Goal: Task Accomplishment & Management: Use online tool/utility

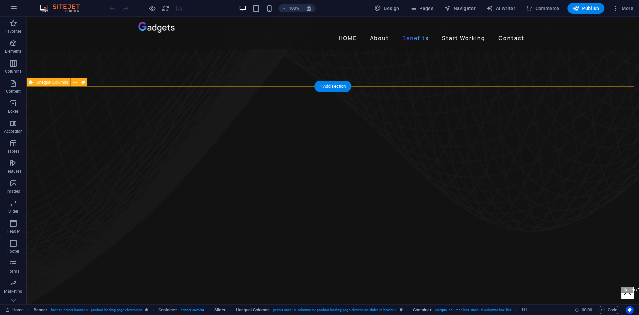
scroll to position [433, 0]
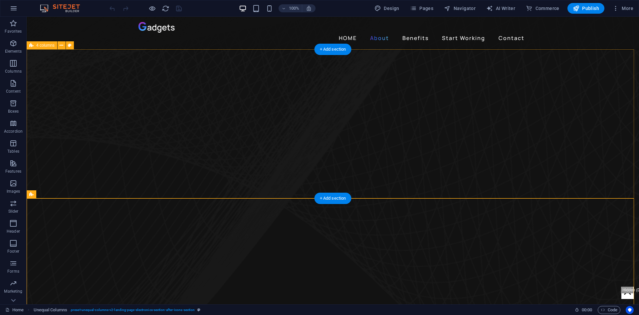
scroll to position [333, 0]
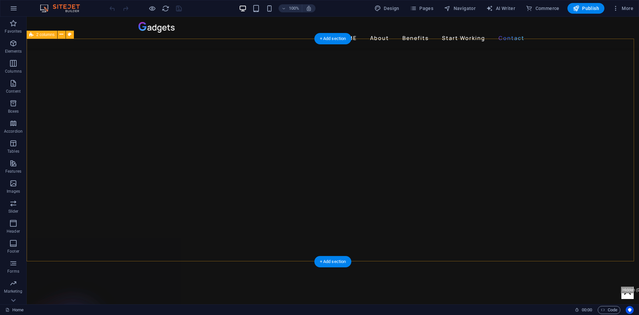
scroll to position [1531, 0]
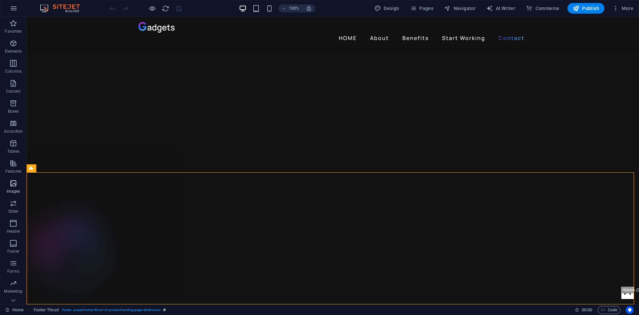
click at [15, 183] on icon "button" at bounding box center [13, 183] width 8 height 8
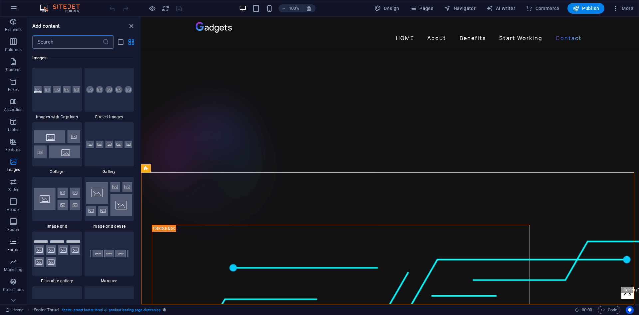
scroll to position [32, 0]
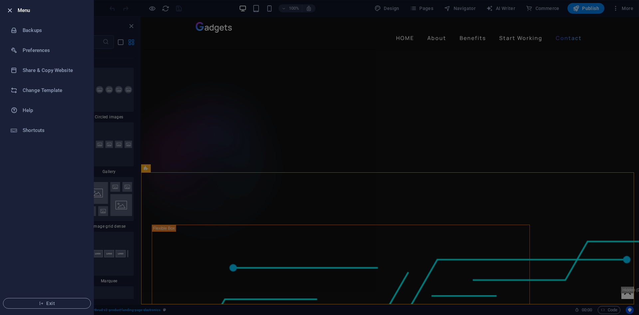
click at [10, 10] on icon "button" at bounding box center [10, 11] width 8 height 8
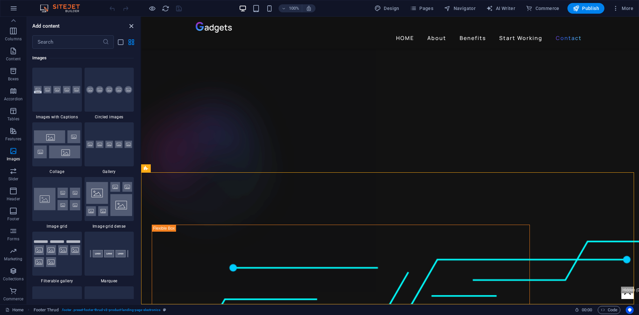
click at [131, 24] on icon "close panel" at bounding box center [132, 26] width 8 height 8
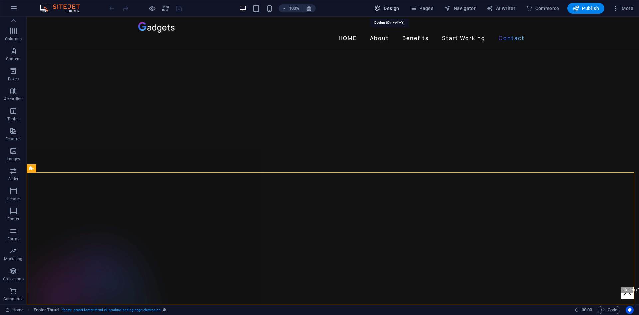
drag, startPoint x: 393, startPoint y: 5, endPoint x: 369, endPoint y: 7, distance: 24.0
click at [393, 5] on span "Design" at bounding box center [387, 8] width 25 height 7
select select "px"
select select "400"
select select "px"
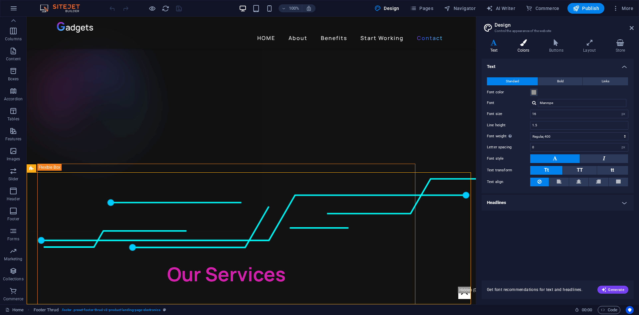
click at [520, 43] on icon at bounding box center [523, 42] width 29 height 7
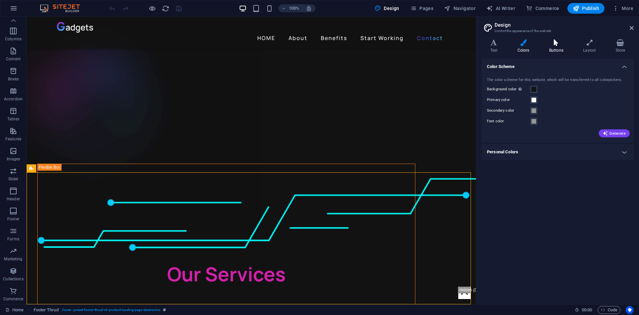
click at [556, 44] on icon at bounding box center [556, 42] width 31 height 7
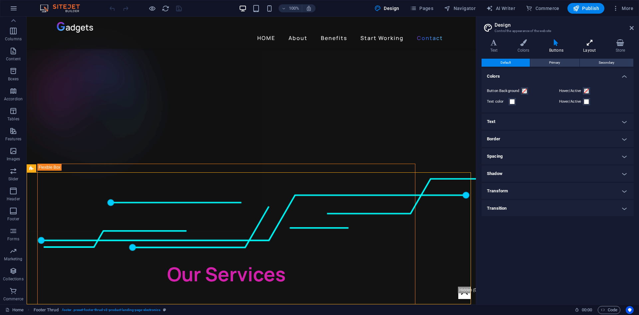
click at [588, 44] on icon at bounding box center [590, 42] width 30 height 7
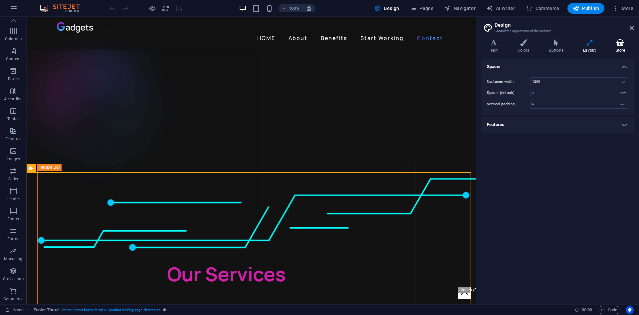
click at [618, 43] on icon at bounding box center [620, 42] width 27 height 7
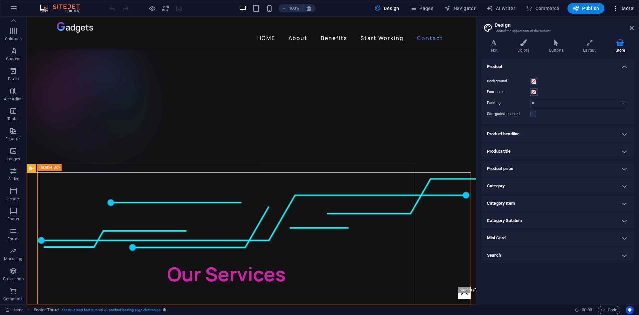
click at [619, 9] on icon "button" at bounding box center [616, 8] width 7 height 7
click at [596, 24] on h6 "Website Settings" at bounding box center [609, 26] width 40 height 8
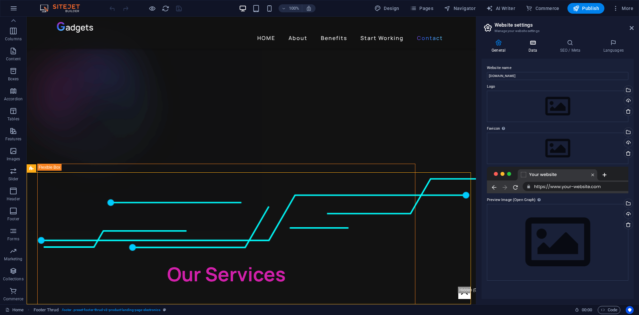
click at [536, 46] on h4 "Data" at bounding box center [534, 46] width 32 height 14
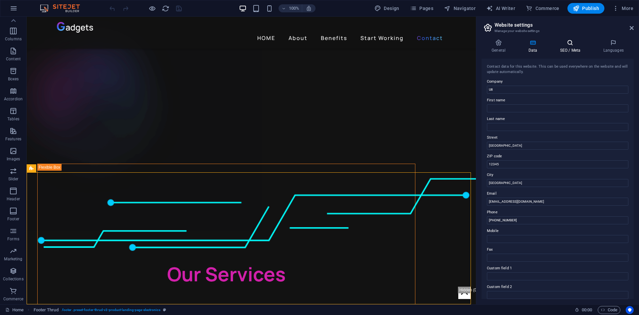
click at [567, 46] on icon at bounding box center [570, 42] width 41 height 7
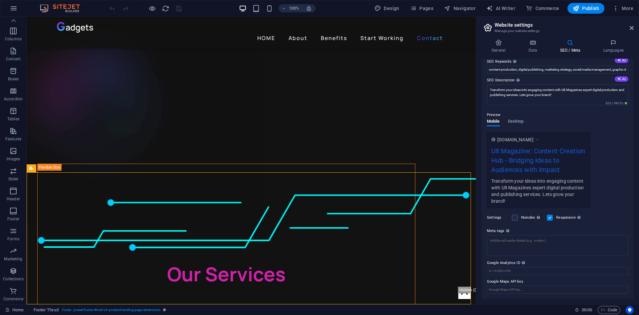
scroll to position [0, 0]
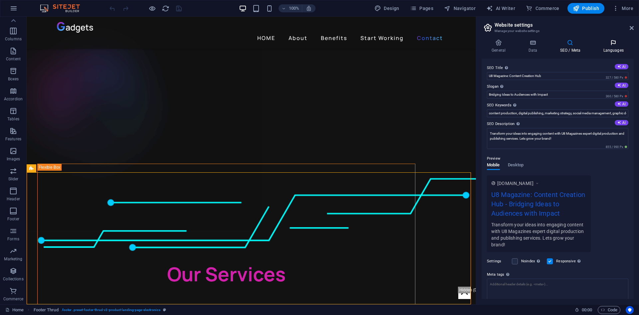
click at [604, 47] on h4 "Languages" at bounding box center [613, 46] width 41 height 14
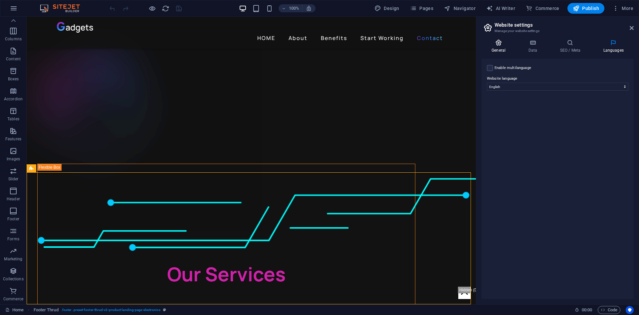
click at [501, 41] on icon at bounding box center [499, 42] width 34 height 7
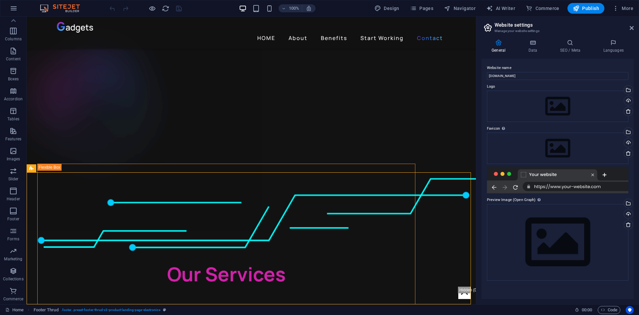
click at [631, 23] on h2 "Website settings" at bounding box center [564, 25] width 139 height 6
click at [631, 26] on icon at bounding box center [632, 27] width 4 height 5
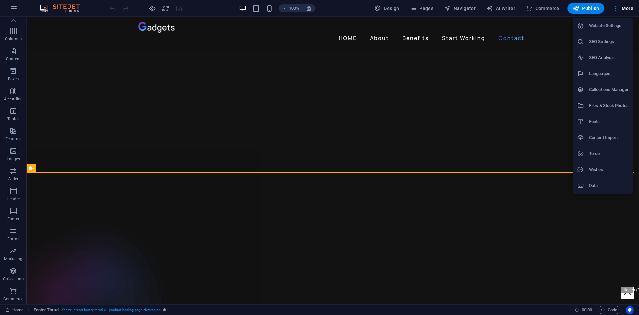
click at [605, 42] on h6 "SEO Settings" at bounding box center [609, 42] width 40 height 8
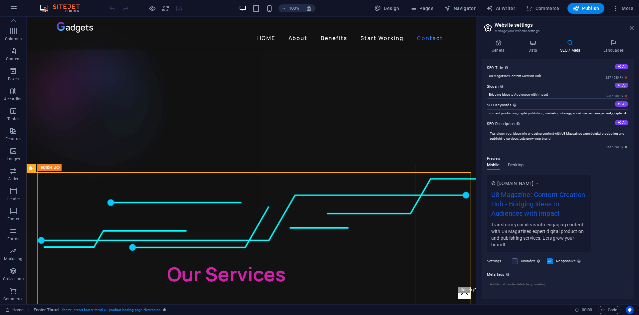
click at [631, 28] on icon at bounding box center [632, 27] width 4 height 5
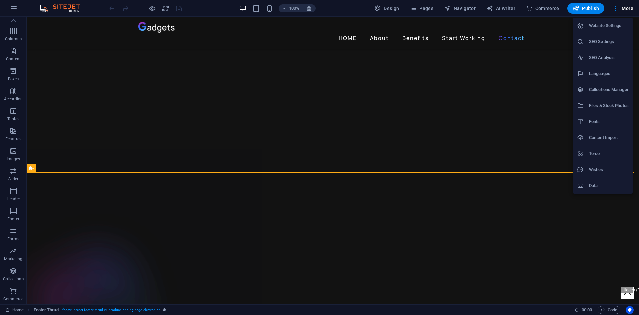
click at [611, 31] on li "Website Settings" at bounding box center [603, 26] width 60 height 16
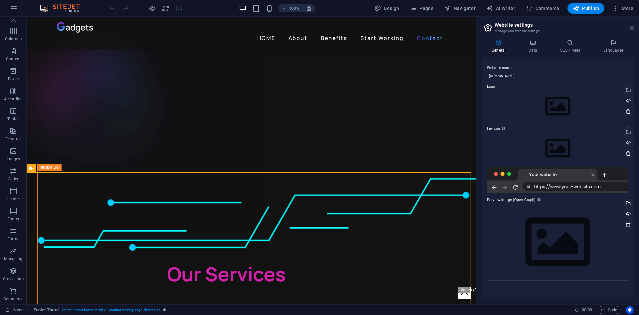
drag, startPoint x: 632, startPoint y: 28, endPoint x: 606, endPoint y: 2, distance: 36.7
click at [632, 28] on icon at bounding box center [632, 27] width 4 height 5
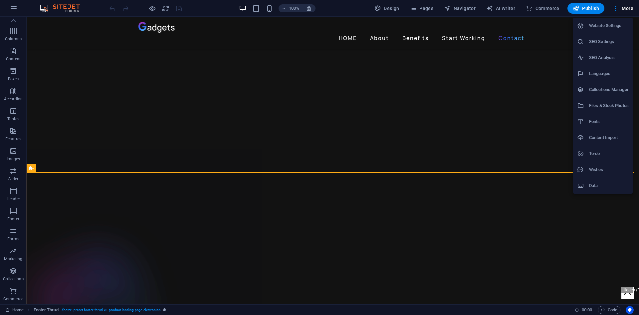
click at [608, 46] on li "SEO Settings" at bounding box center [603, 42] width 60 height 16
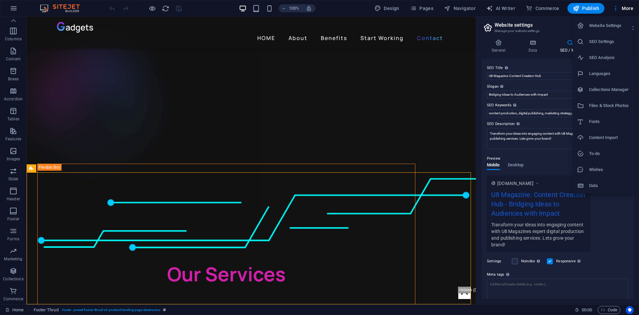
click at [609, 56] on h6 "SEO Analysis" at bounding box center [609, 58] width 40 height 8
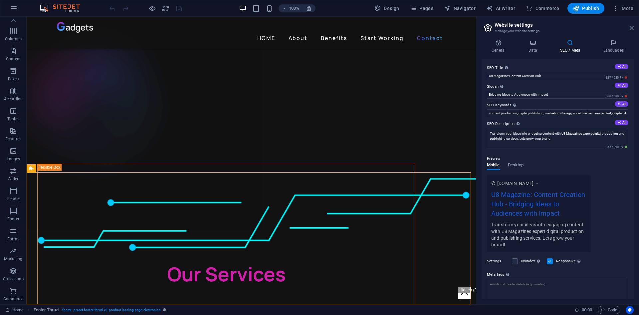
click at [632, 30] on icon at bounding box center [632, 27] width 4 height 5
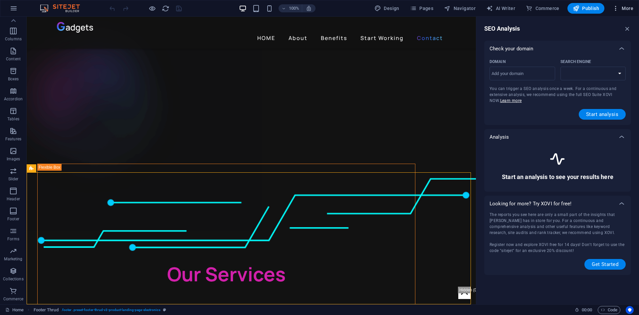
select select "[DOMAIN_NAME]"
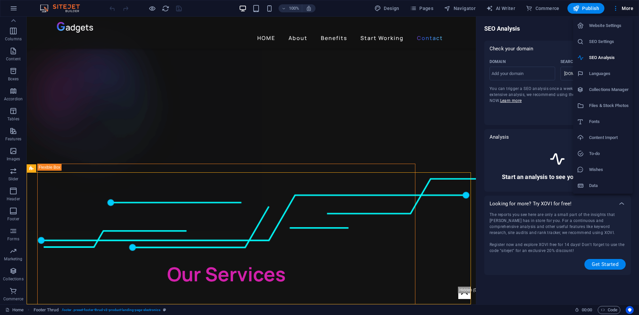
click at [551, 37] on div at bounding box center [319, 157] width 639 height 315
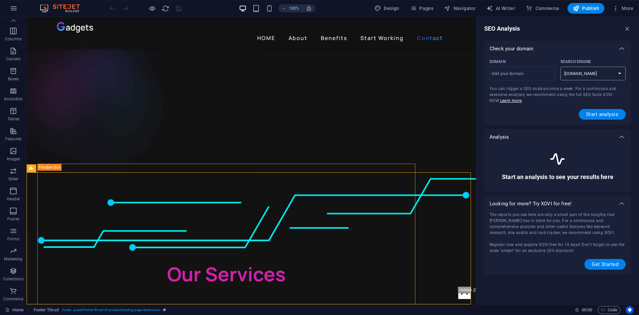
click at [579, 76] on select "[DOMAIN_NAME] [DOMAIN_NAME] [DOMAIN_NAME] [DOMAIN_NAME] [DOMAIN_NAME] [DOMAIN_N…" at bounding box center [594, 74] width 66 height 14
click at [561, 67] on select "[DOMAIN_NAME] [DOMAIN_NAME] [DOMAIN_NAME] [DOMAIN_NAME] [DOMAIN_NAME] [DOMAIN_N…" at bounding box center [594, 74] width 66 height 14
click at [602, 263] on span "Get Started" at bounding box center [605, 263] width 27 height 5
click at [526, 75] on input "Domain ​" at bounding box center [523, 73] width 66 height 11
click at [517, 72] on input "s" at bounding box center [523, 73] width 66 height 11
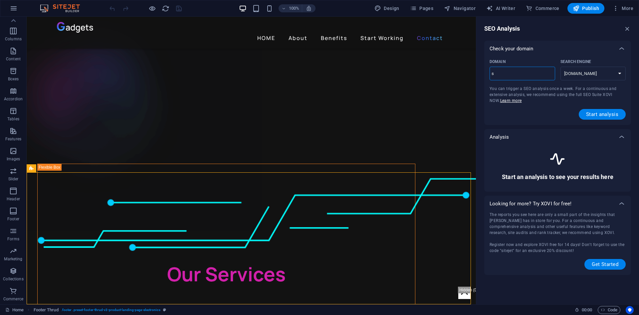
click at [517, 72] on input "s" at bounding box center [523, 73] width 66 height 11
type input "[DOMAIN_NAME]"
click at [598, 113] on span "Start analysis" at bounding box center [602, 114] width 32 height 5
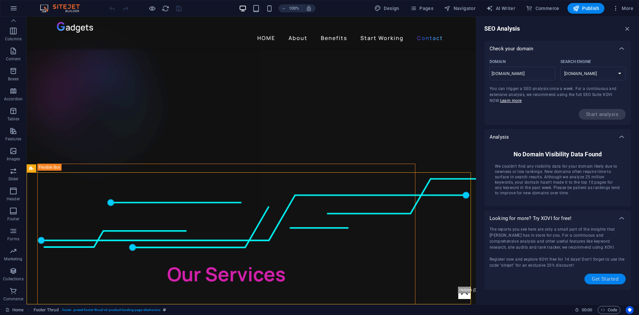
click at [594, 278] on span "Get Started" at bounding box center [605, 278] width 27 height 5
click at [598, 279] on span "Get Started" at bounding box center [605, 278] width 27 height 5
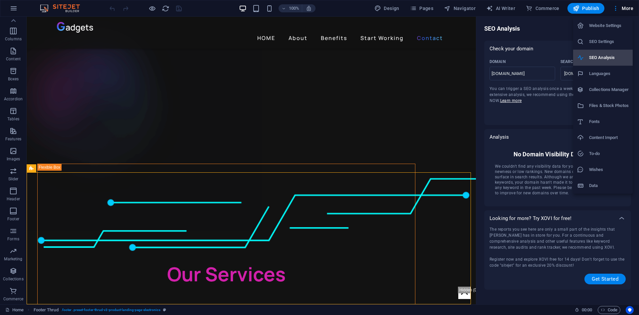
click at [604, 56] on h6 "SEO Analysis" at bounding box center [609, 58] width 40 height 8
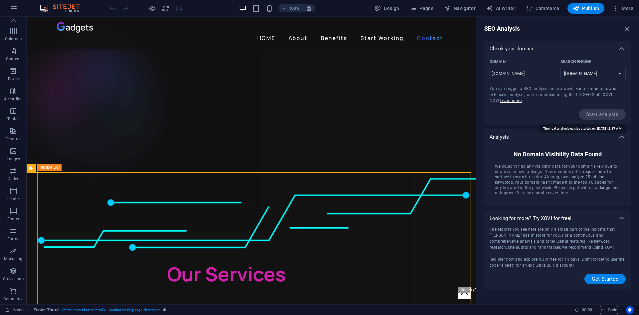
click at [603, 113] on span "Start analysis" at bounding box center [602, 114] width 47 height 11
click at [595, 74] on select "[DOMAIN_NAME] [DOMAIN_NAME] [DOMAIN_NAME] [DOMAIN_NAME] [DOMAIN_NAME] [DOMAIN_N…" at bounding box center [594, 74] width 66 height 14
click at [561, 67] on select "[DOMAIN_NAME] [DOMAIN_NAME] [DOMAIN_NAME] [DOMAIN_NAME] [DOMAIN_NAME] [DOMAIN_N…" at bounding box center [594, 74] width 66 height 14
click at [624, 30] on div "SEO Analysis" at bounding box center [557, 29] width 147 height 8
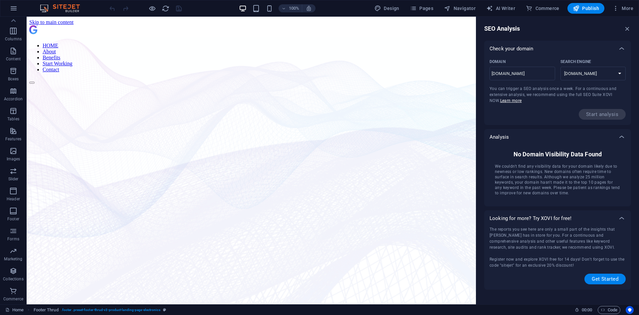
click at [610, 100] on div "Domain [DOMAIN_NAME] ​ Search Engine [DOMAIN_NAME] [DOMAIN_NAME] [DOMAIN_NAME] …" at bounding box center [558, 88] width 136 height 63
click at [612, 75] on select "[DOMAIN_NAME] [DOMAIN_NAME] [DOMAIN_NAME] [DOMAIN_NAME] [DOMAIN_NAME] [DOMAIN_N…" at bounding box center [594, 74] width 66 height 14
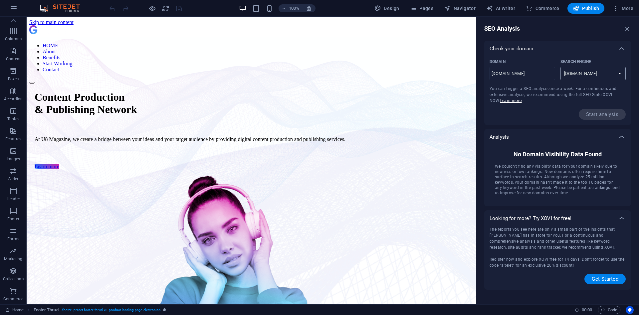
select select "[DOMAIN_NAME]"
click at [561, 67] on select "[DOMAIN_NAME] [DOMAIN_NAME] [DOMAIN_NAME] [DOMAIN_NAME] [DOMAIN_NAME] [DOMAIN_N…" at bounding box center [594, 74] width 66 height 14
click at [553, 127] on div "Check your domain Domain [DOMAIN_NAME] ​ Search Engine [DOMAIN_NAME] [DOMAIN_NA…" at bounding box center [557, 165] width 147 height 249
click at [625, 28] on icon "button" at bounding box center [627, 28] width 7 height 7
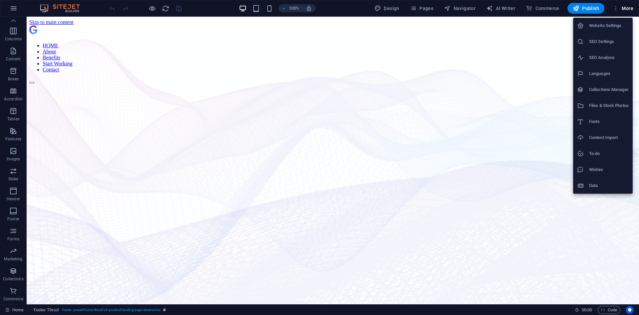
click at [611, 106] on h6 "Files & Stock Photos" at bounding box center [609, 106] width 40 height 8
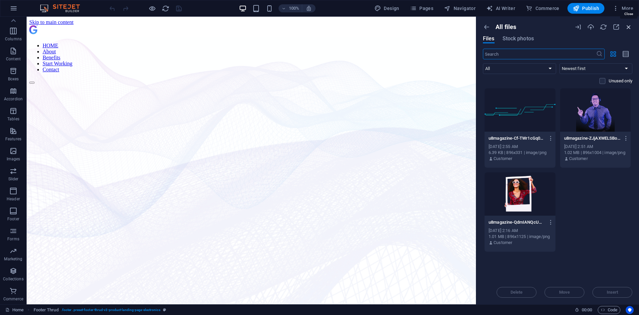
drag, startPoint x: 631, startPoint y: 28, endPoint x: 582, endPoint y: 25, distance: 49.4
click at [631, 28] on icon "button" at bounding box center [628, 26] width 7 height 7
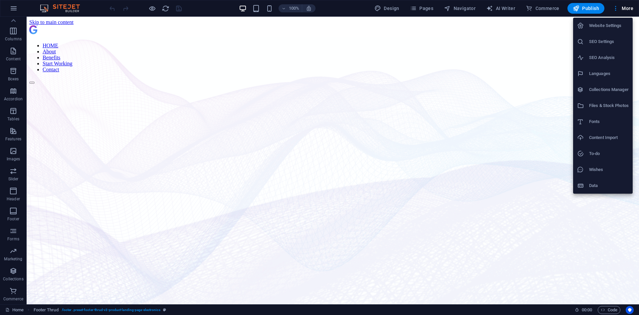
click at [602, 135] on h6 "Content Import" at bounding box center [609, 138] width 40 height 8
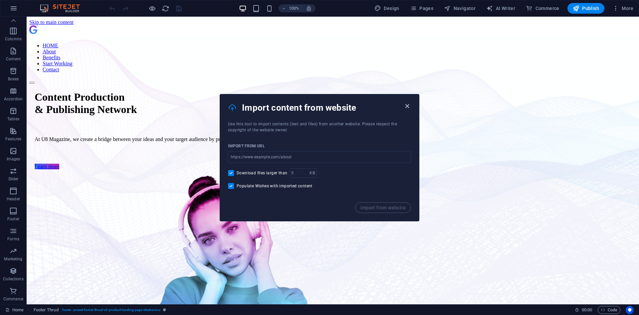
click at [408, 106] on icon "button" at bounding box center [407, 106] width 8 height 8
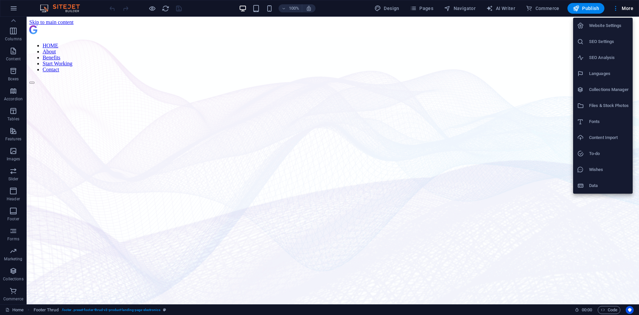
click at [603, 55] on h6 "SEO Analysis" at bounding box center [609, 58] width 40 height 8
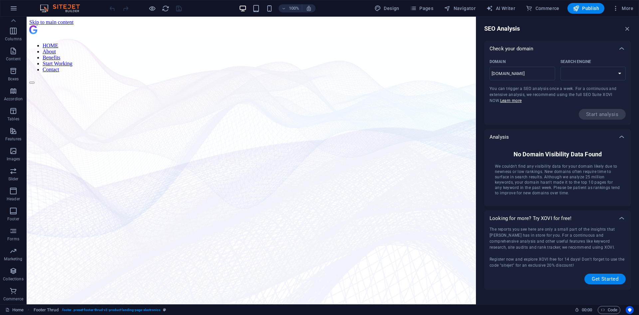
select select "[DOMAIN_NAME]"
click at [508, 75] on input "[DOMAIN_NAME]" at bounding box center [523, 73] width 66 height 11
click at [604, 109] on span "Start analysis" at bounding box center [602, 114] width 47 height 11
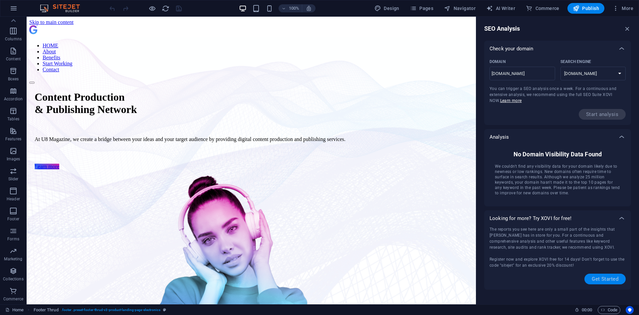
click at [599, 274] on button "Get Started" at bounding box center [605, 278] width 41 height 11
